Goal: Information Seeking & Learning: Learn about a topic

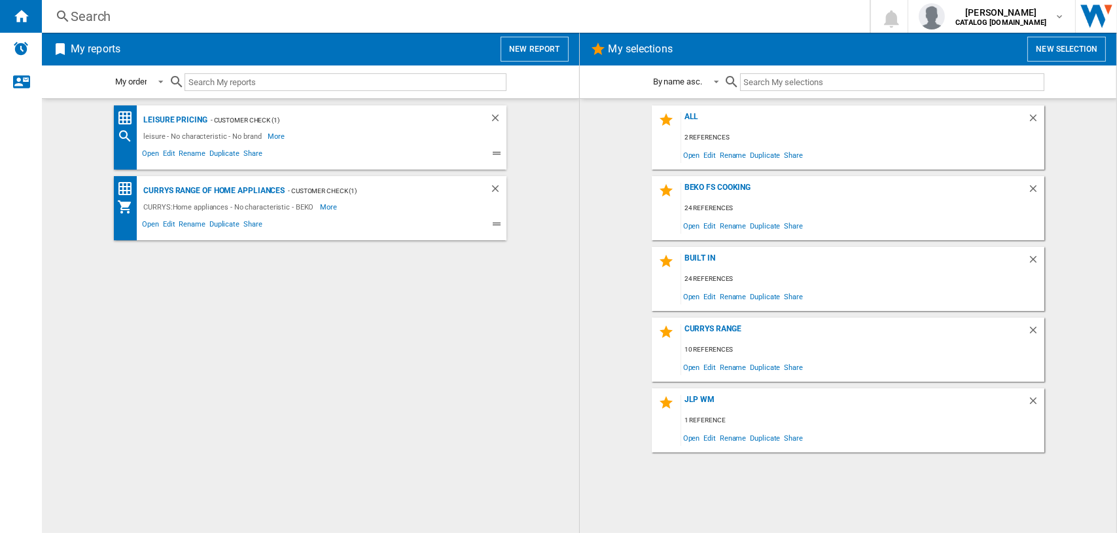
click at [108, 18] on div "Search" at bounding box center [453, 16] width 765 height 18
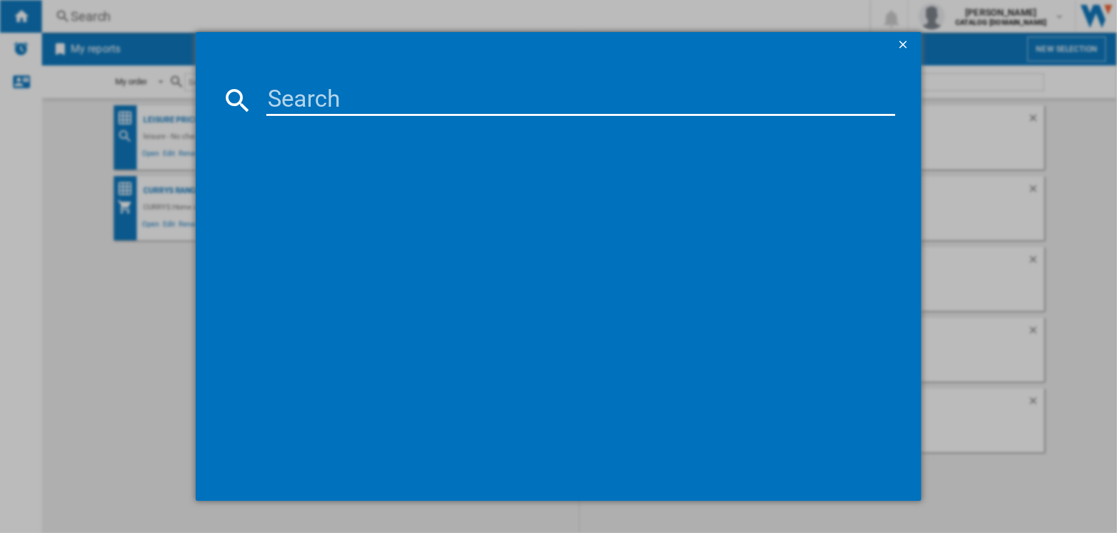
click at [298, 100] on input at bounding box center [581, 99] width 630 height 31
paste input "HDE6IDC2X"
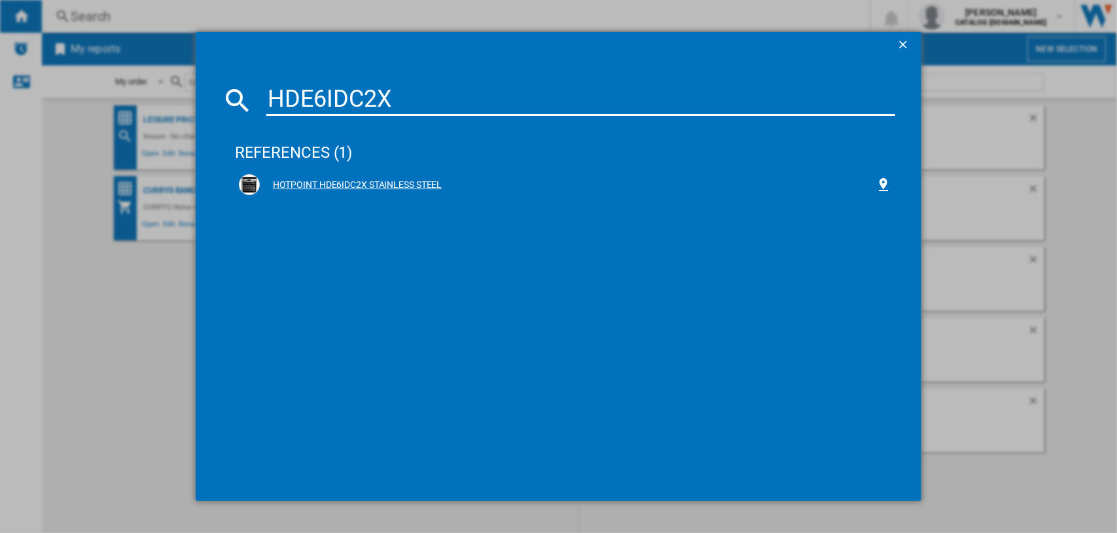
type input "HDE6IDC2X"
click at [372, 177] on div "HOTPOINT HDE6IDC2X STAINLESS STEEL" at bounding box center [565, 184] width 653 height 21
click at [365, 180] on div "HOTPOINT HDE6IDC2X STAINLESS STEEL" at bounding box center [568, 185] width 617 height 13
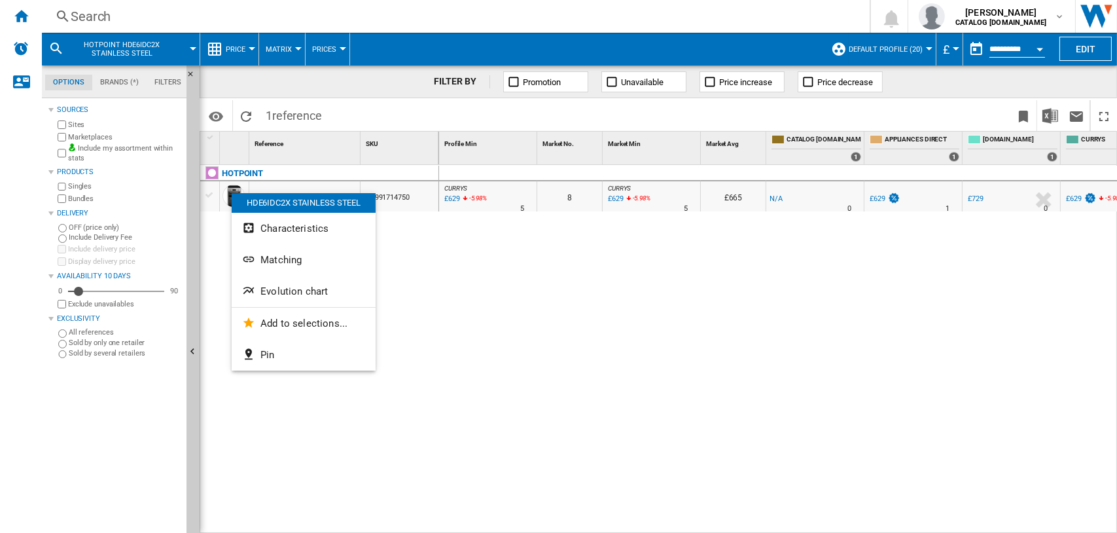
click at [280, 283] on button "Evolution chart" at bounding box center [304, 291] width 144 height 31
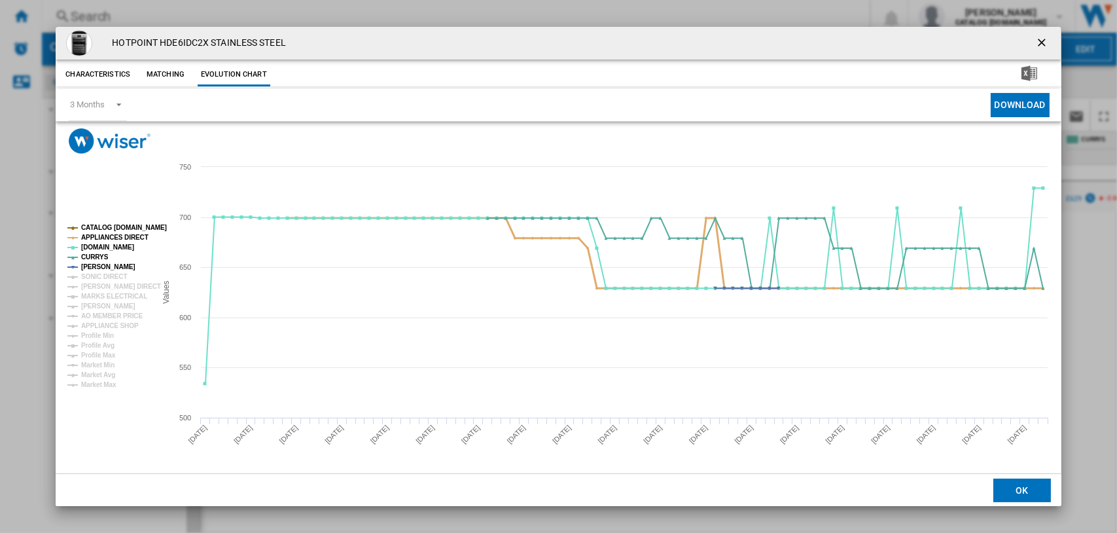
click at [108, 236] on tspan "APPLIANCES DIRECT" at bounding box center [114, 237] width 67 height 7
click at [99, 253] on tspan "CURRYS" at bounding box center [94, 256] width 27 height 7
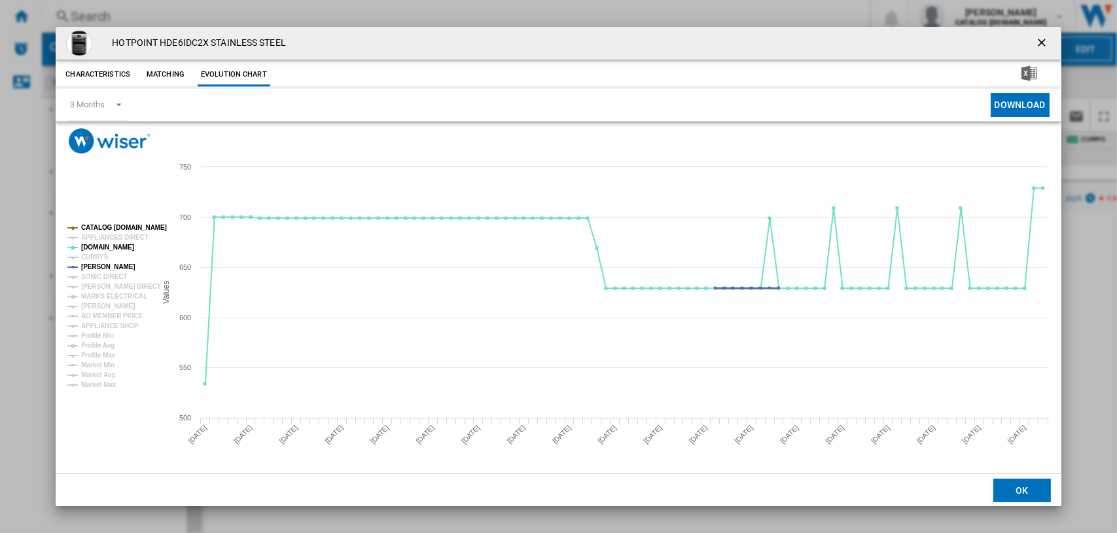
click at [98, 264] on tspan "[PERSON_NAME]" at bounding box center [108, 266] width 54 height 7
click at [90, 258] on tspan "CURRYS" at bounding box center [94, 256] width 27 height 7
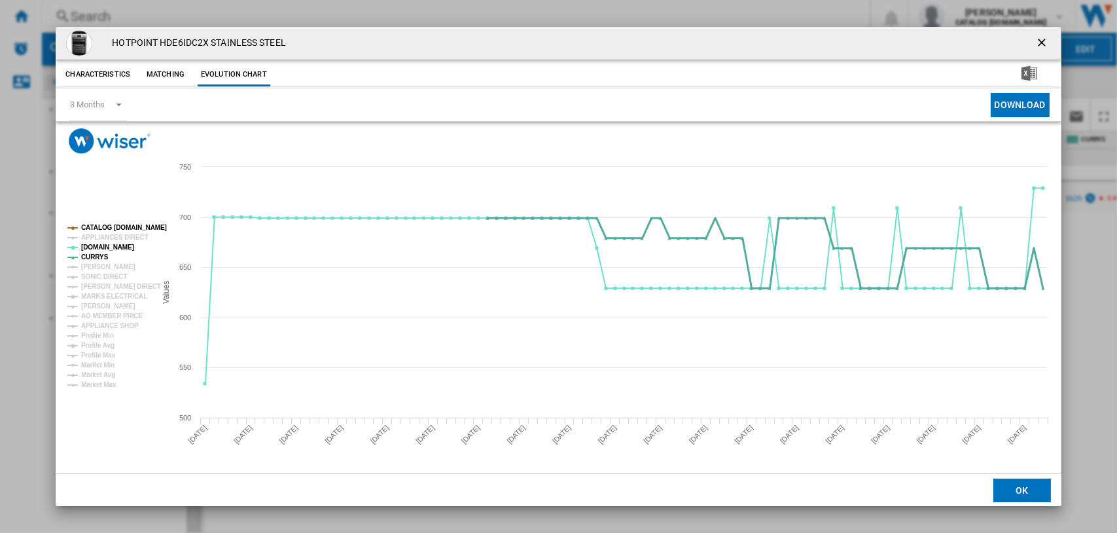
click at [99, 255] on tspan "CURRYS" at bounding box center [94, 256] width 27 height 7
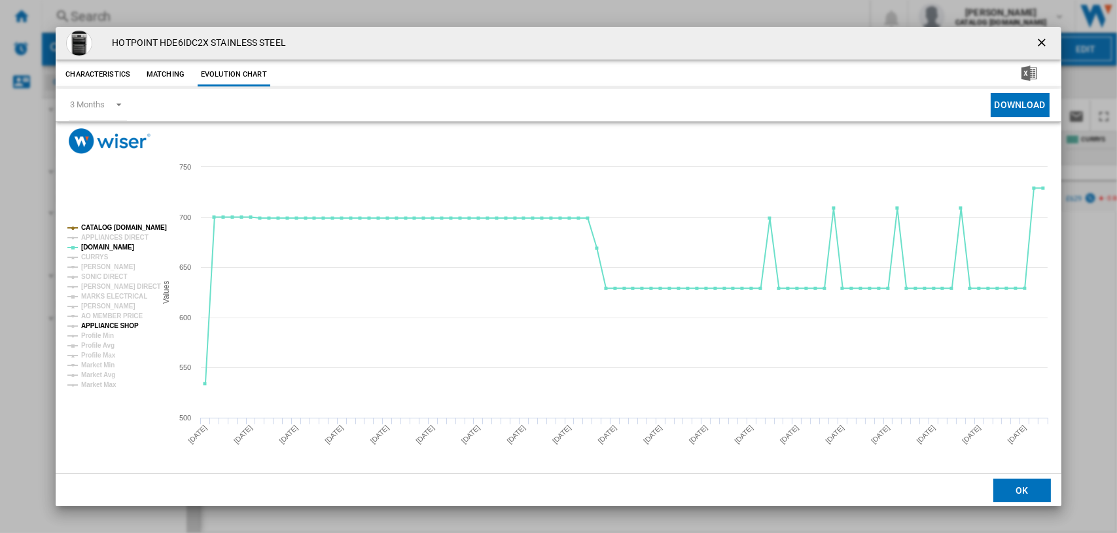
click at [109, 325] on tspan "APPLIANCE SHOP" at bounding box center [110, 325] width 58 height 7
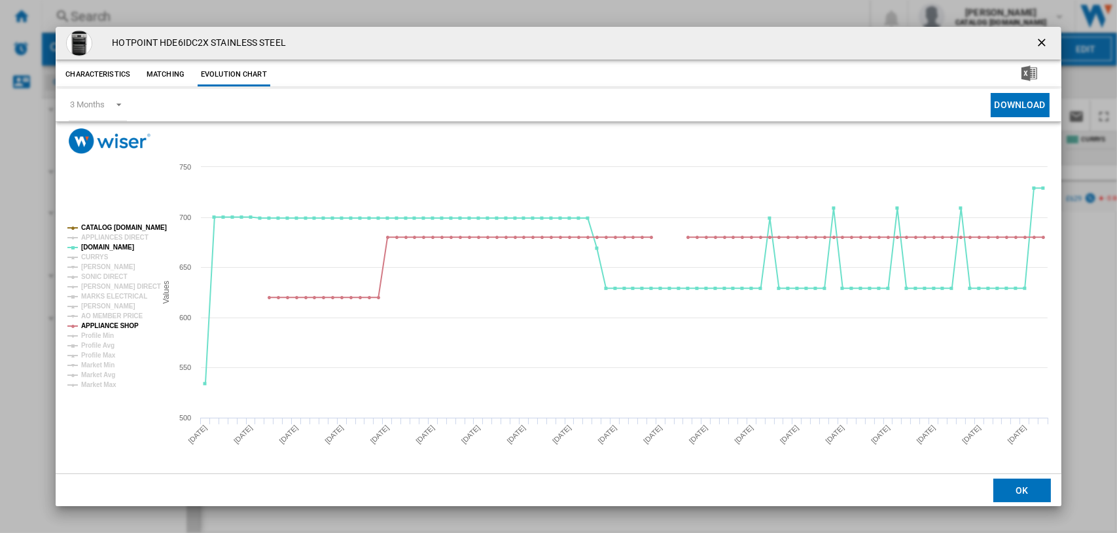
click at [109, 323] on tspan "APPLIANCE SHOP" at bounding box center [110, 325] width 58 height 7
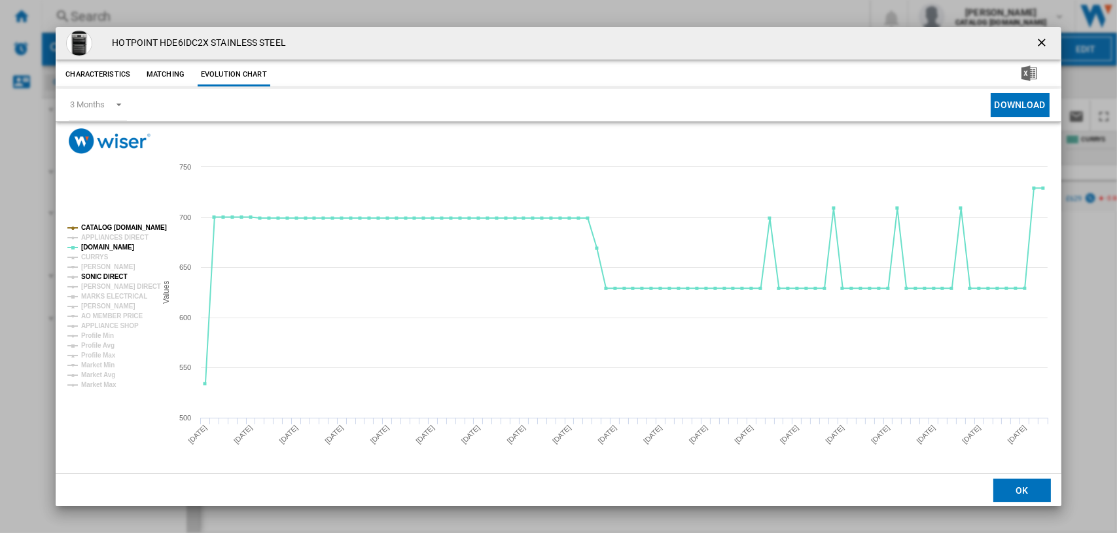
click at [99, 273] on tspan "SONIC DIRECT" at bounding box center [104, 276] width 46 height 7
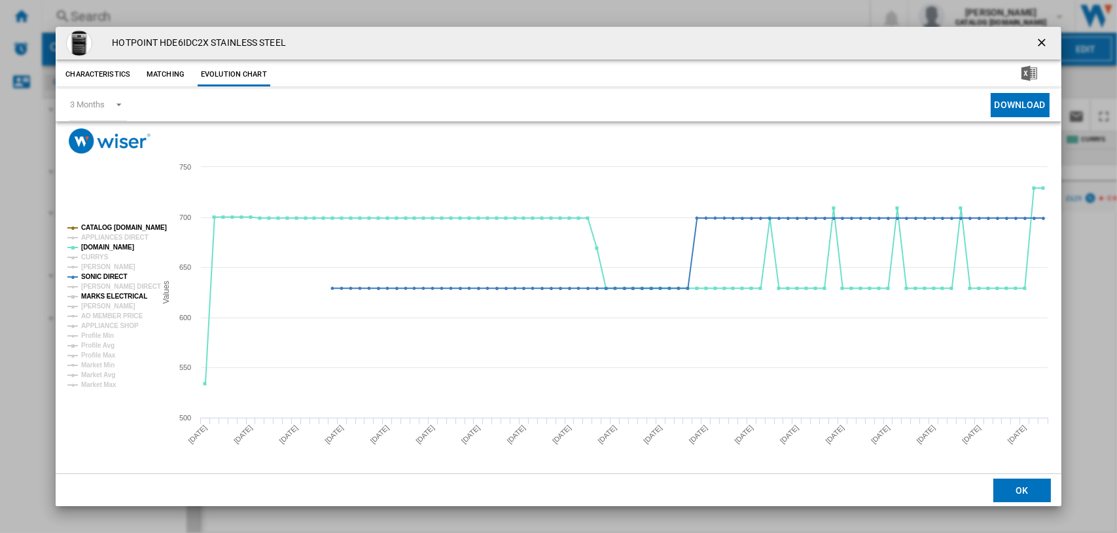
click at [103, 296] on tspan "MARKS ELECTRICAL" at bounding box center [114, 296] width 66 height 7
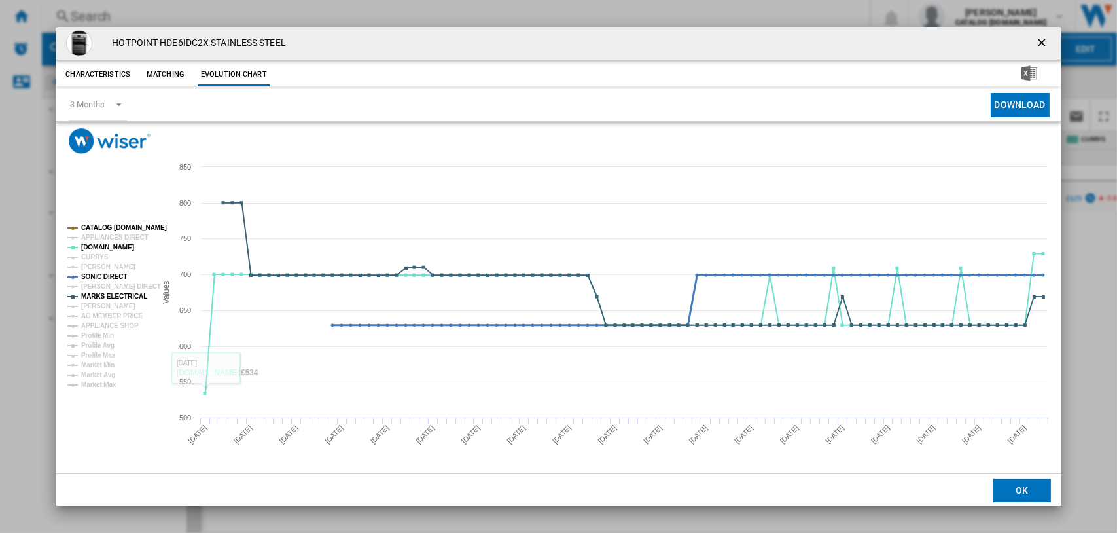
click at [113, 278] on tspan "SONIC DIRECT" at bounding box center [104, 276] width 46 height 7
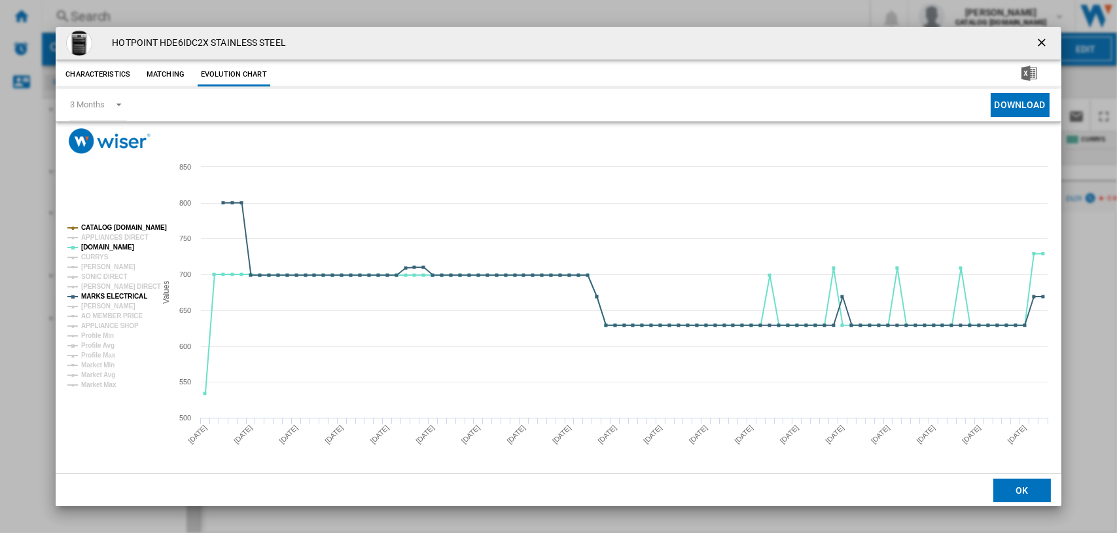
click at [118, 226] on tspan "CATALOG [DOMAIN_NAME]" at bounding box center [124, 227] width 86 height 7
click at [117, 293] on tspan "MARKS ELECTRICAL" at bounding box center [114, 296] width 66 height 7
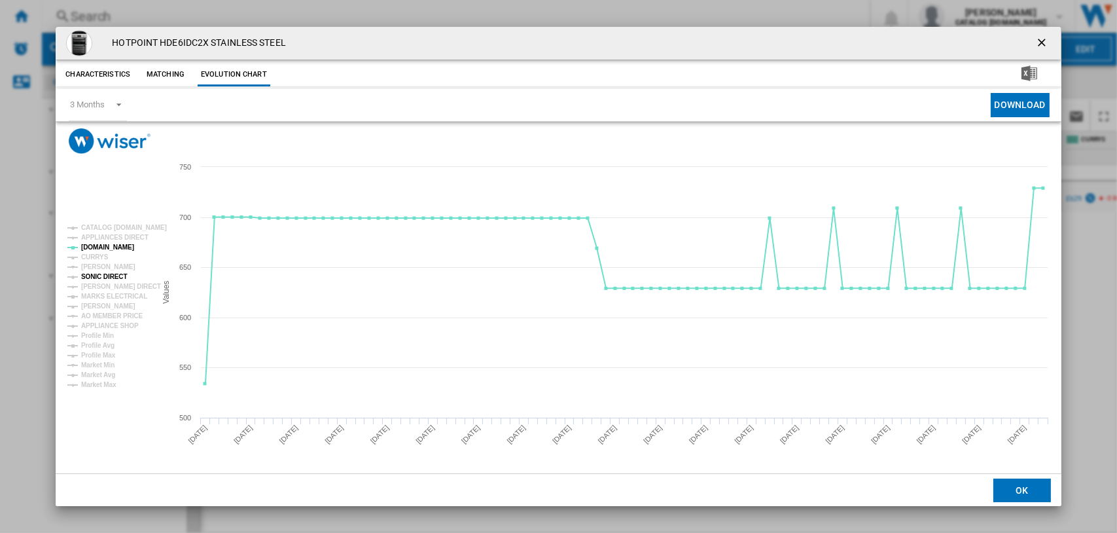
click at [106, 277] on tspan "SONIC DIRECT" at bounding box center [104, 276] width 46 height 7
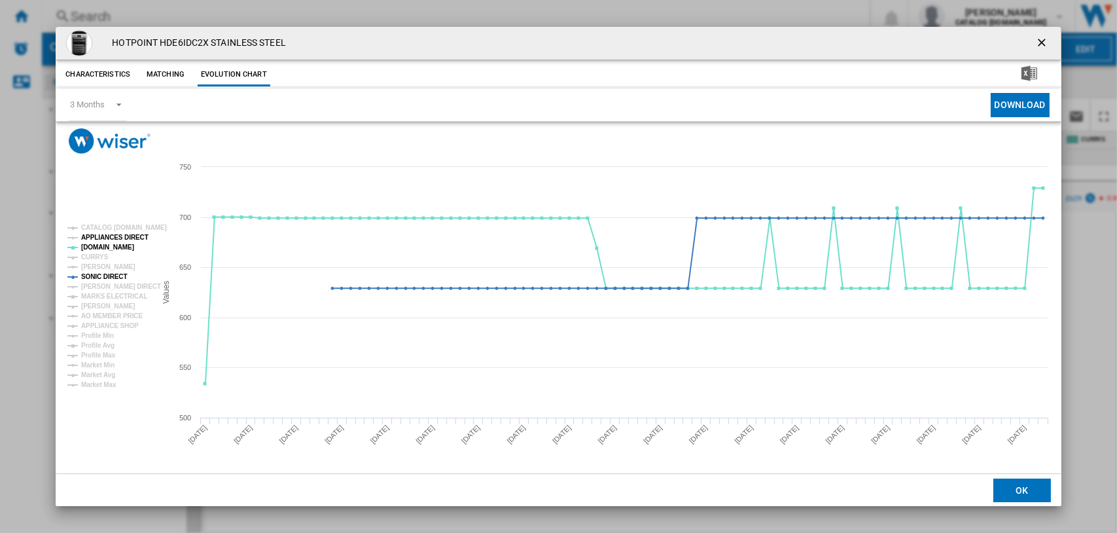
click at [104, 238] on tspan "APPLIANCES DIRECT" at bounding box center [114, 237] width 67 height 7
click at [96, 245] on tspan "[DOMAIN_NAME]" at bounding box center [107, 247] width 53 height 7
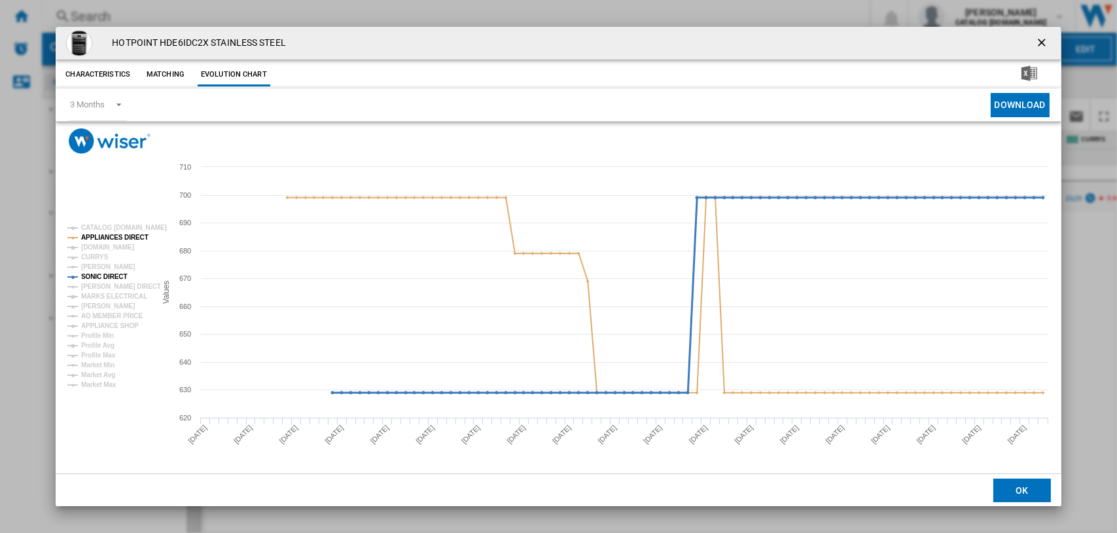
click at [96, 273] on tspan "SONIC DIRECT" at bounding box center [104, 276] width 46 height 7
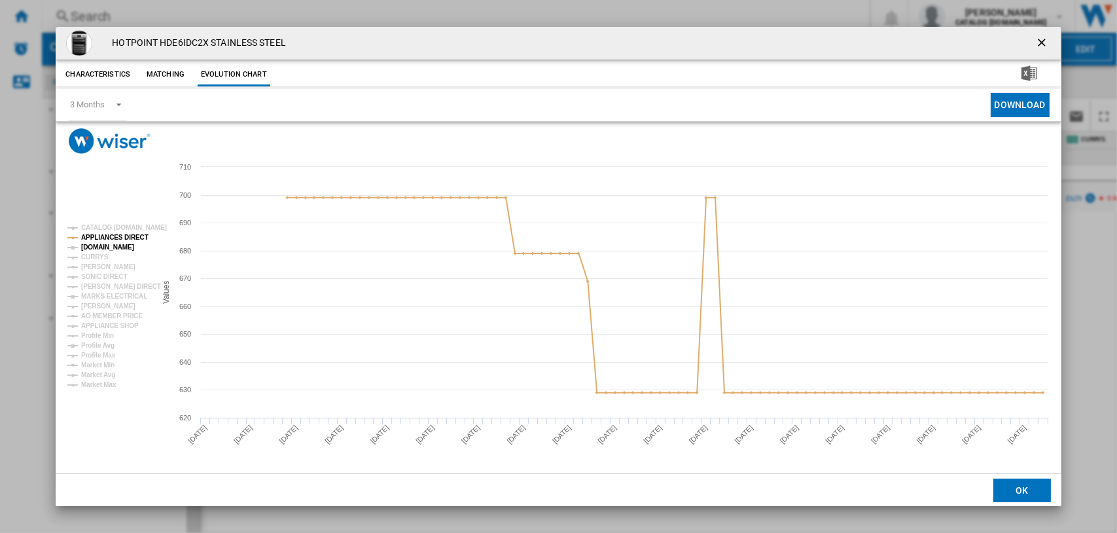
click at [100, 247] on tspan "[DOMAIN_NAME]" at bounding box center [107, 247] width 53 height 7
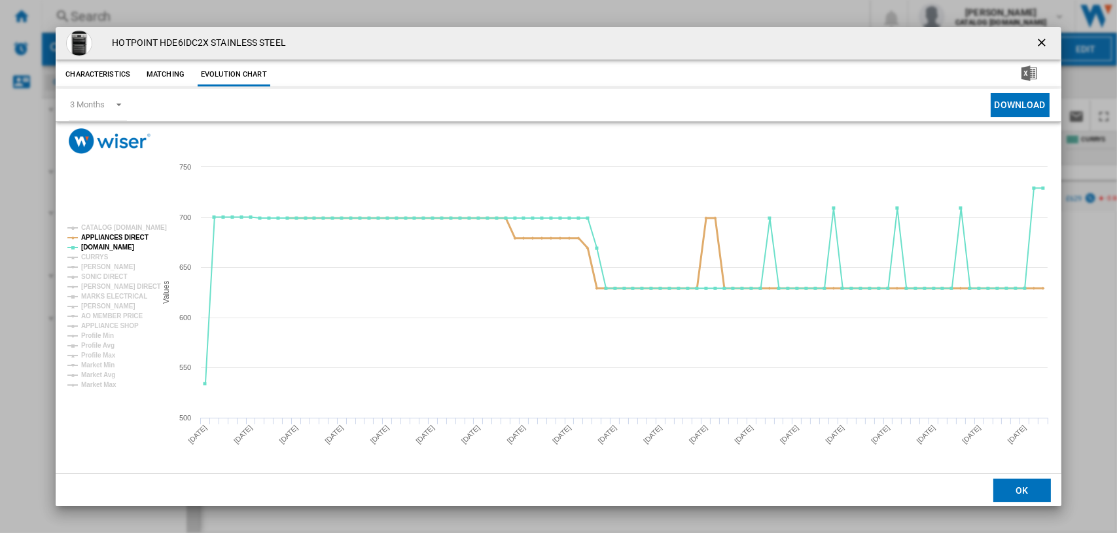
click at [104, 237] on tspan "APPLIANCES DIRECT" at bounding box center [114, 237] width 67 height 7
drag, startPoint x: 1042, startPoint y: 37, endPoint x: 988, endPoint y: 53, distance: 56.1
click at [1042, 37] on ng-md-icon "getI18NText('BUTTONS.CLOSE_DIALOG')" at bounding box center [1044, 44] width 16 height 16
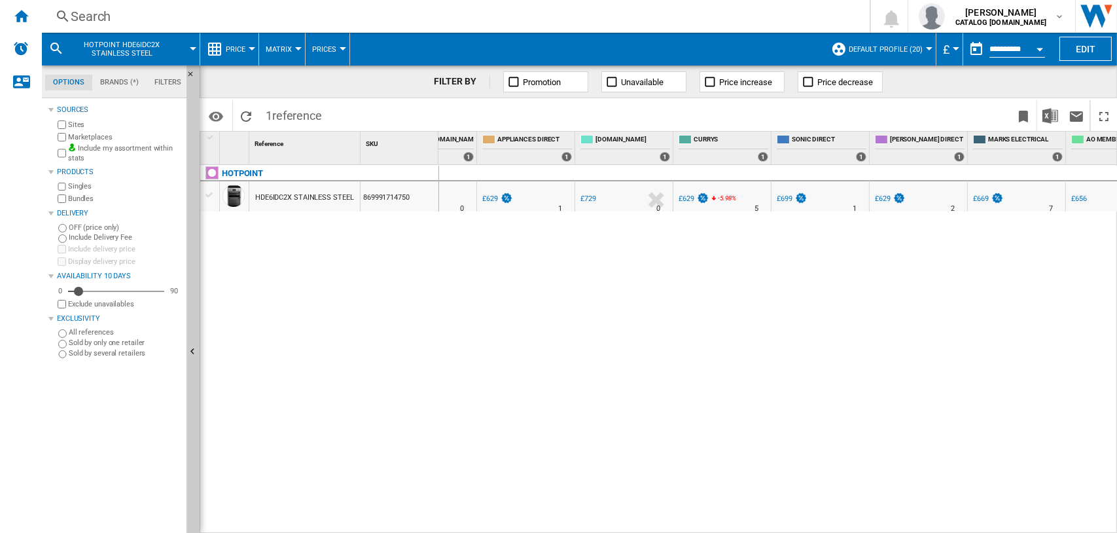
scroll to position [0, 403]
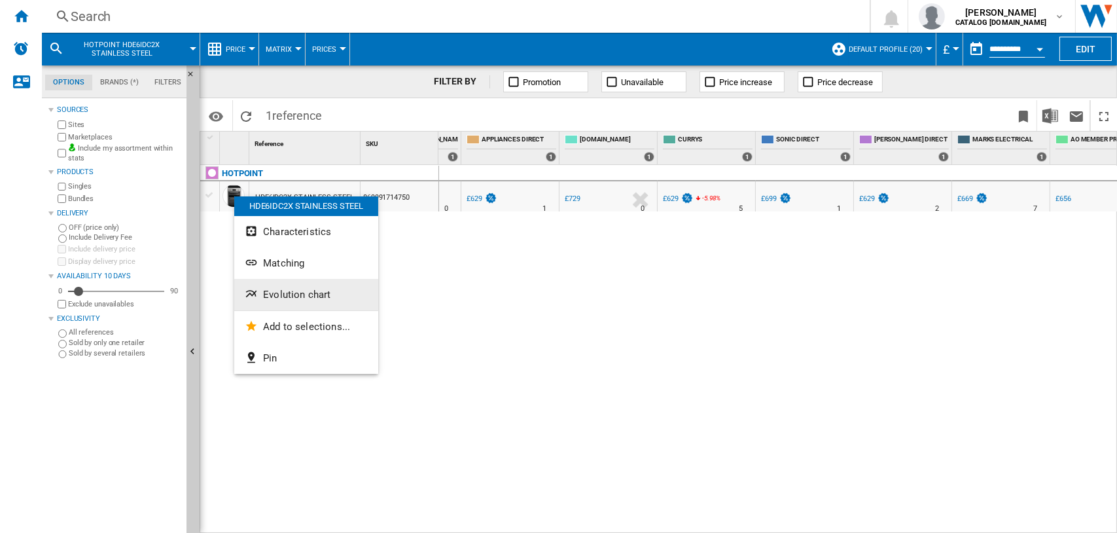
click at [300, 296] on span "Evolution chart" at bounding box center [296, 295] width 67 height 12
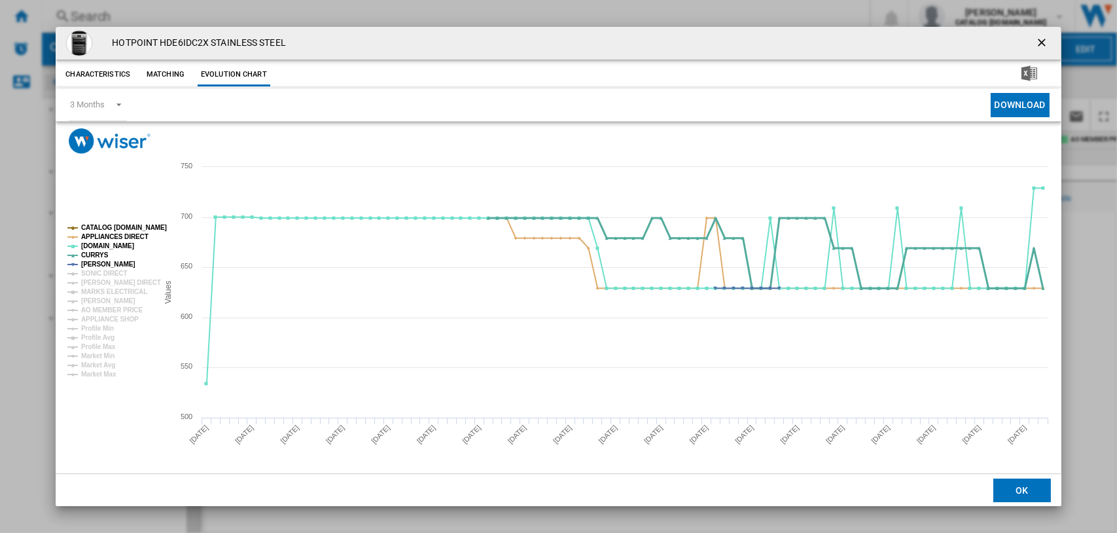
click at [99, 256] on tspan "CURRYS" at bounding box center [94, 254] width 27 height 7
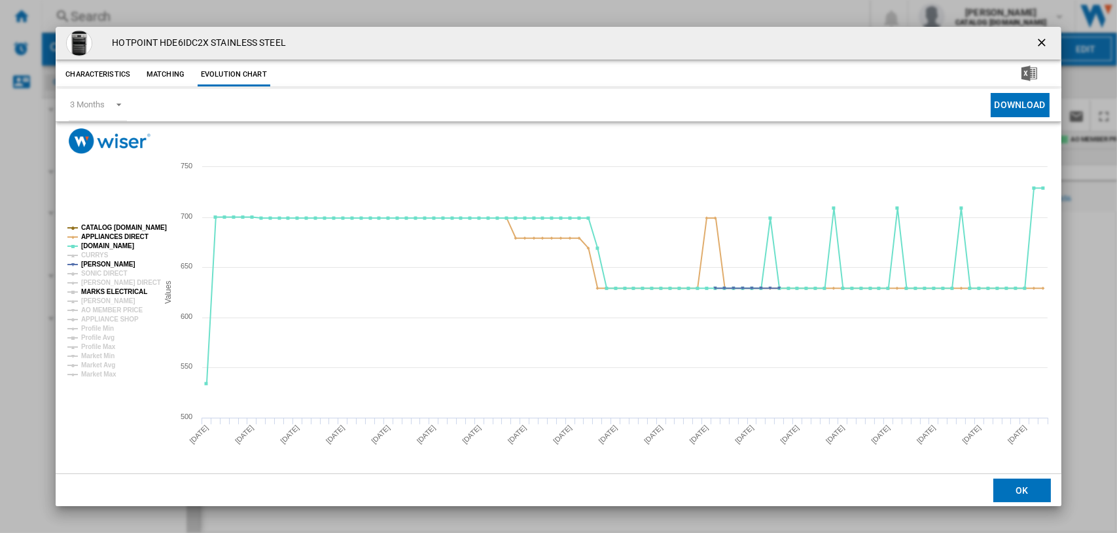
click at [110, 288] on tspan "MARKS ELECTRICAL" at bounding box center [114, 291] width 66 height 7
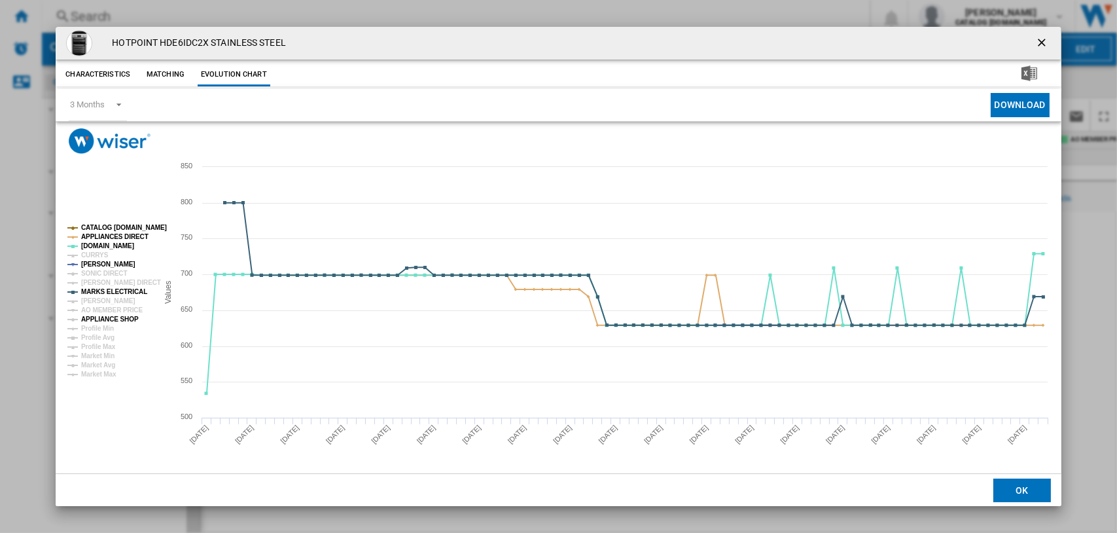
click at [110, 319] on tspan "APPLIANCE SHOP" at bounding box center [110, 319] width 58 height 7
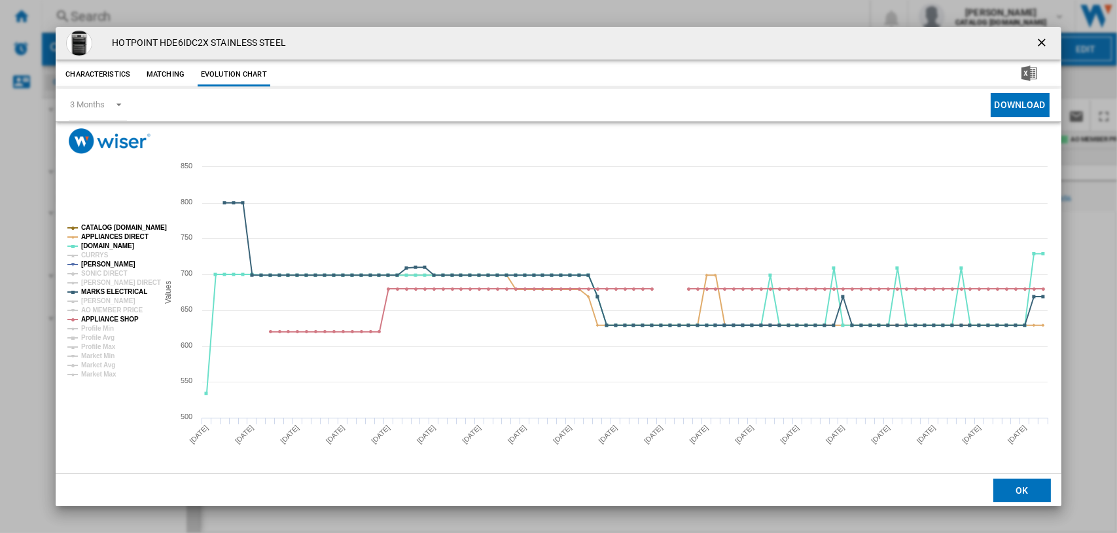
click at [111, 316] on tspan "APPLIANCE SHOP" at bounding box center [110, 319] width 58 height 7
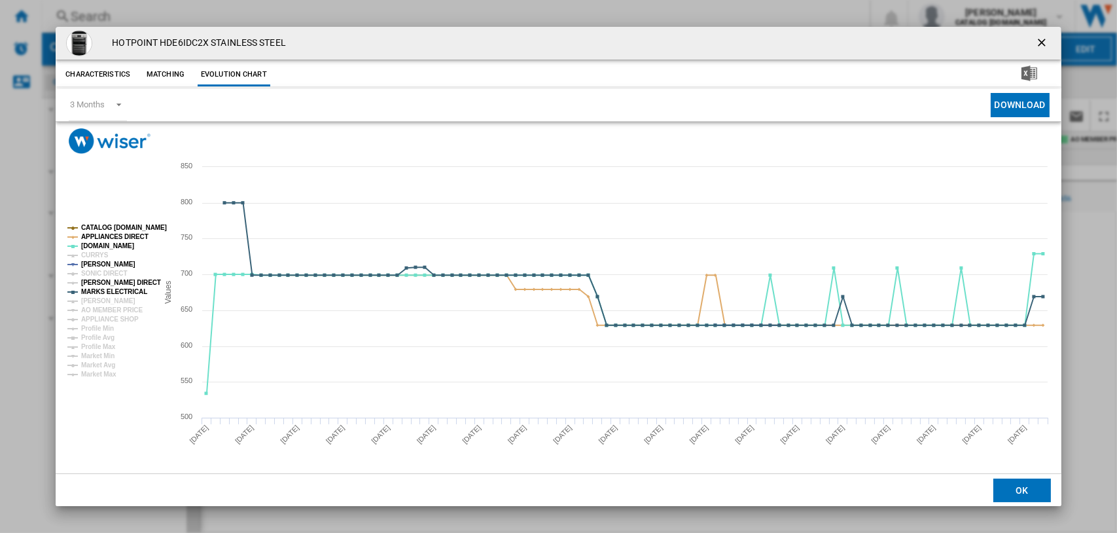
click at [107, 279] on tspan "[PERSON_NAME] DIRECT" at bounding box center [121, 282] width 80 height 7
click at [1039, 44] on ng-md-icon "getI18NText('BUTTONS.CLOSE_DIALOG')" at bounding box center [1044, 44] width 16 height 16
